Goal: Task Accomplishment & Management: Manage account settings

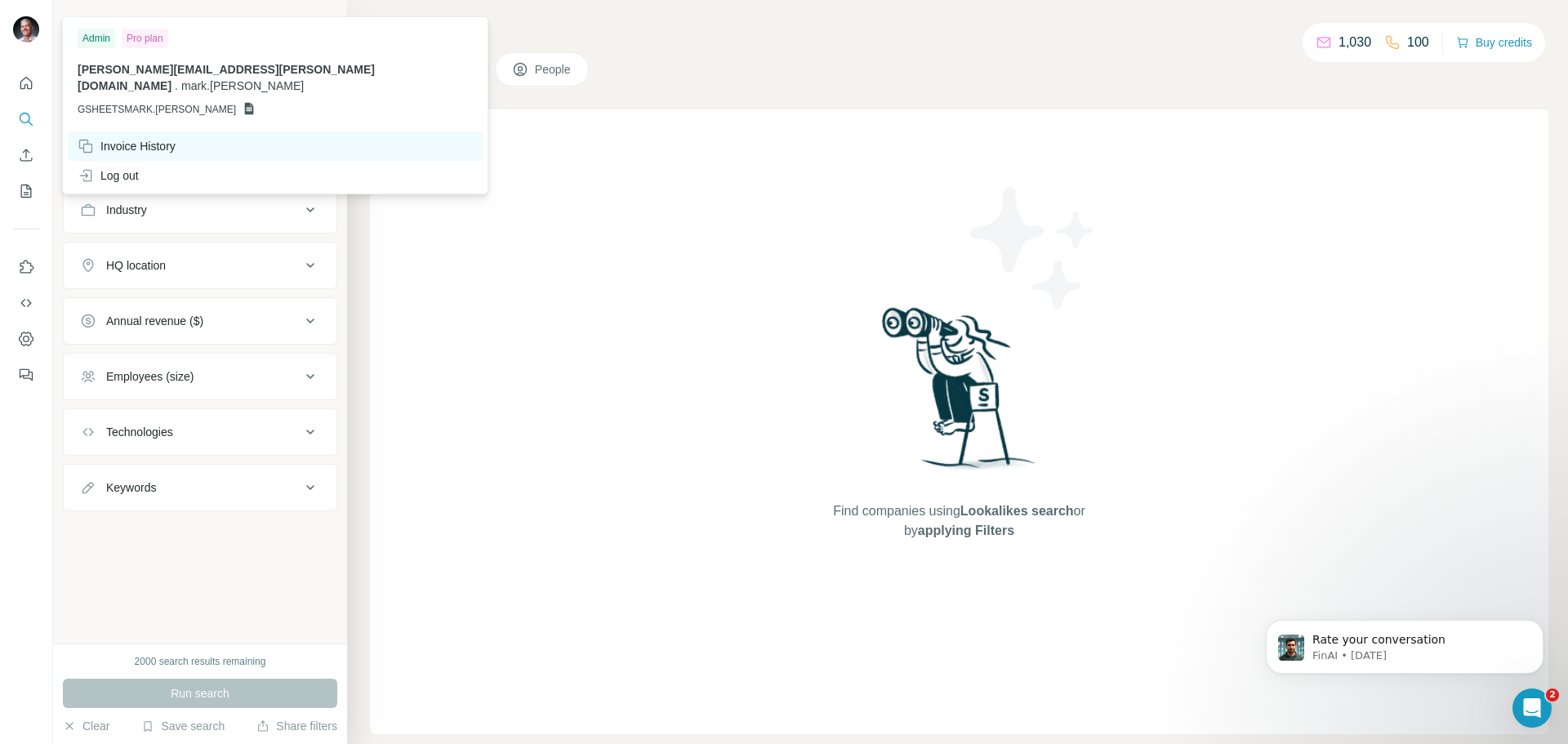
click at [131, 138] on div "Invoice History" at bounding box center [127, 146] width 98 height 16
click at [137, 138] on div "Invoice History" at bounding box center [127, 146] width 98 height 16
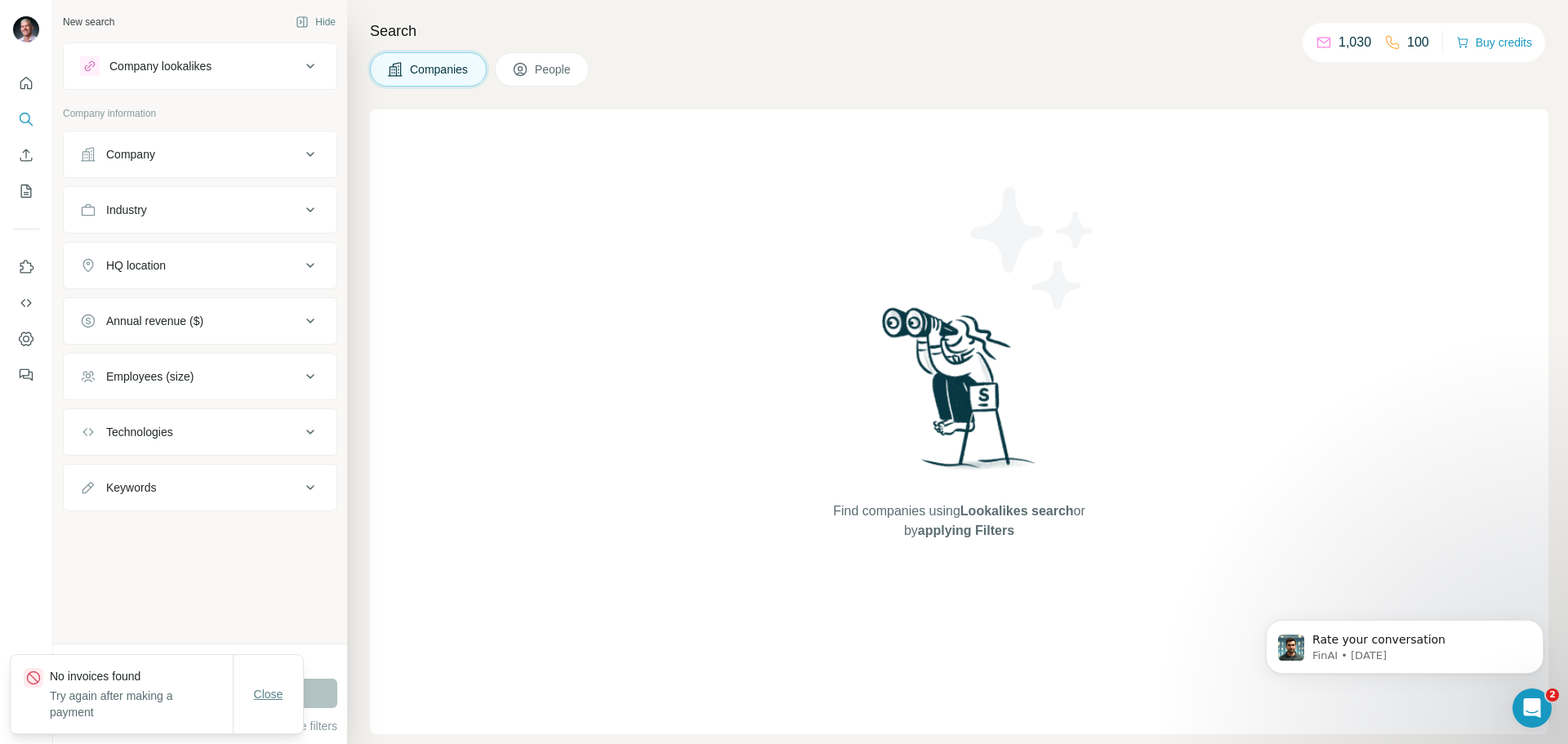
click at [265, 693] on span "Close" at bounding box center [269, 693] width 29 height 16
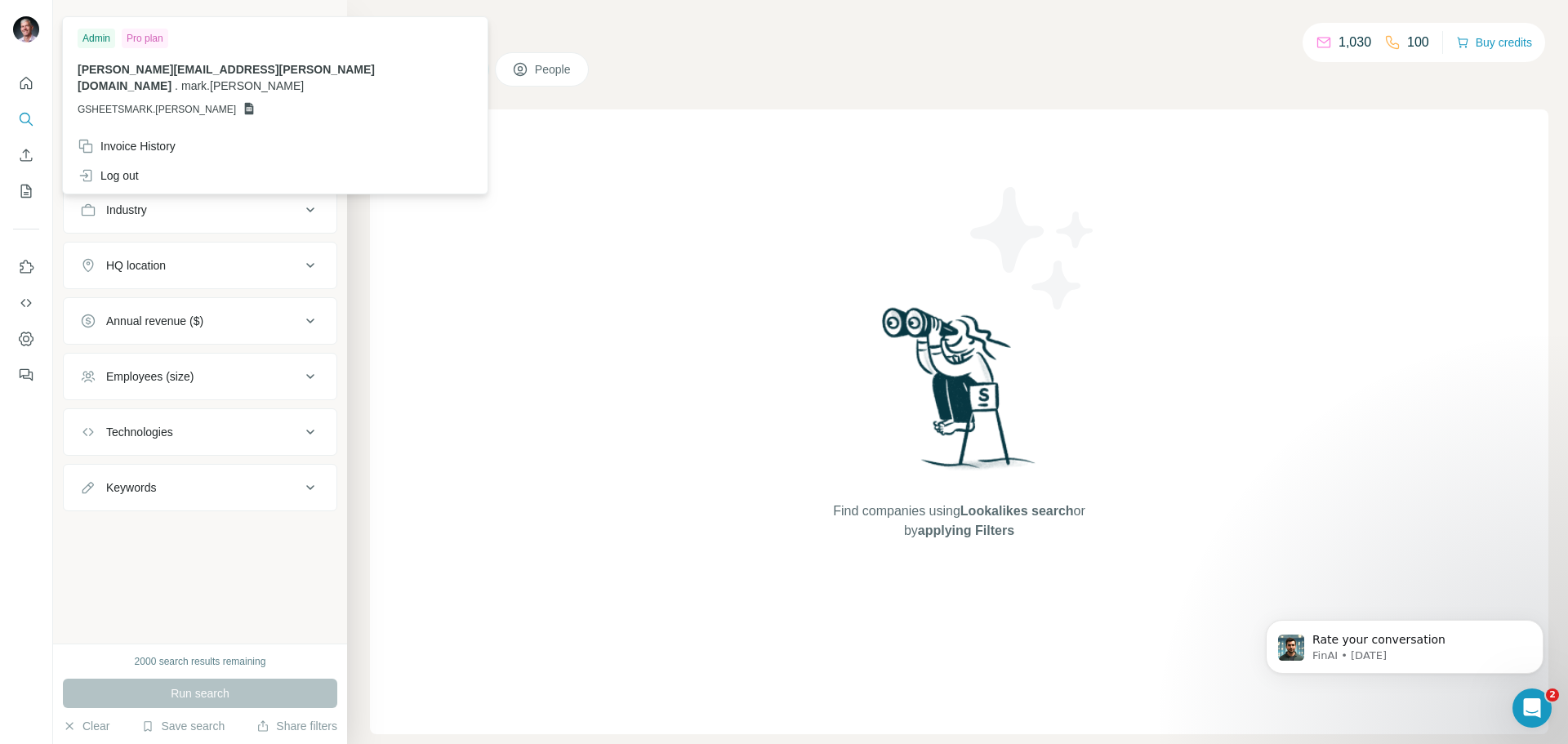
click at [15, 27] on img at bounding box center [26, 29] width 27 height 27
click at [593, 227] on div "Find companies using Lookalikes search or by applying Filters" at bounding box center [959, 421] width 1178 height 624
click at [27, 31] on img at bounding box center [26, 29] width 27 height 27
click at [27, 342] on icon "Dashboard" at bounding box center [27, 339] width 7 height 7
